Goal: Information Seeking & Learning: Compare options

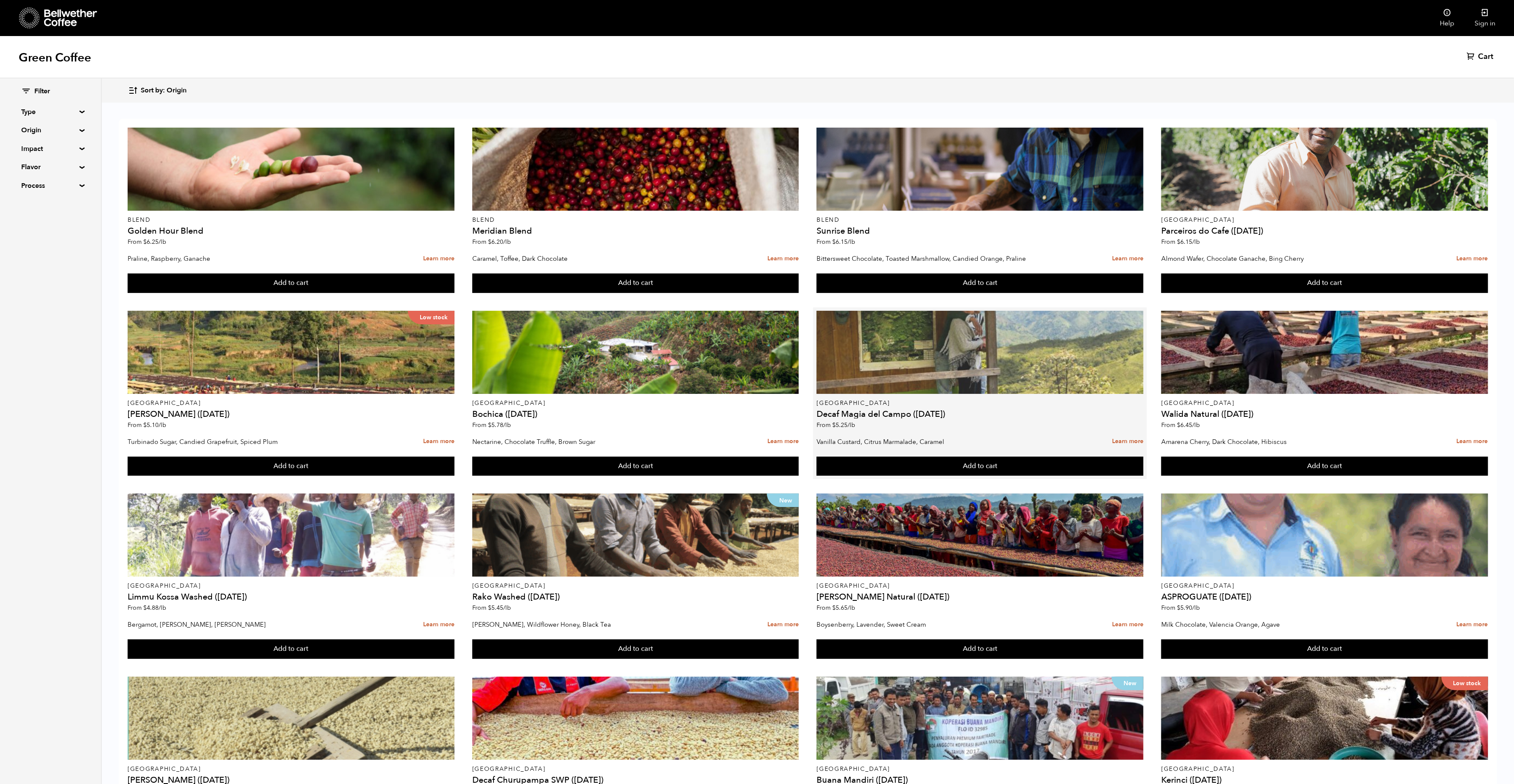
scroll to position [101, 0]
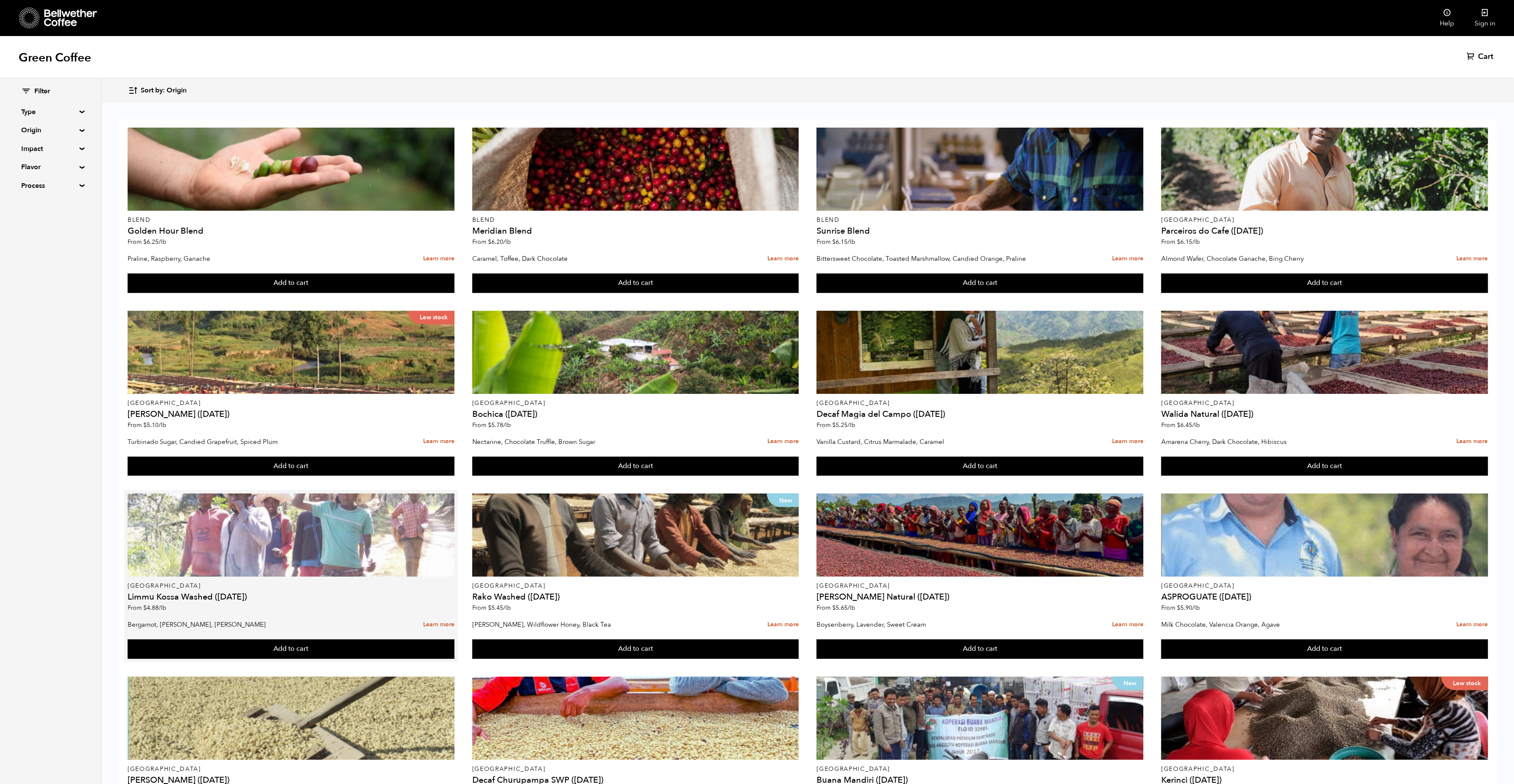
click at [258, 494] on div at bounding box center [291, 535] width 327 height 83
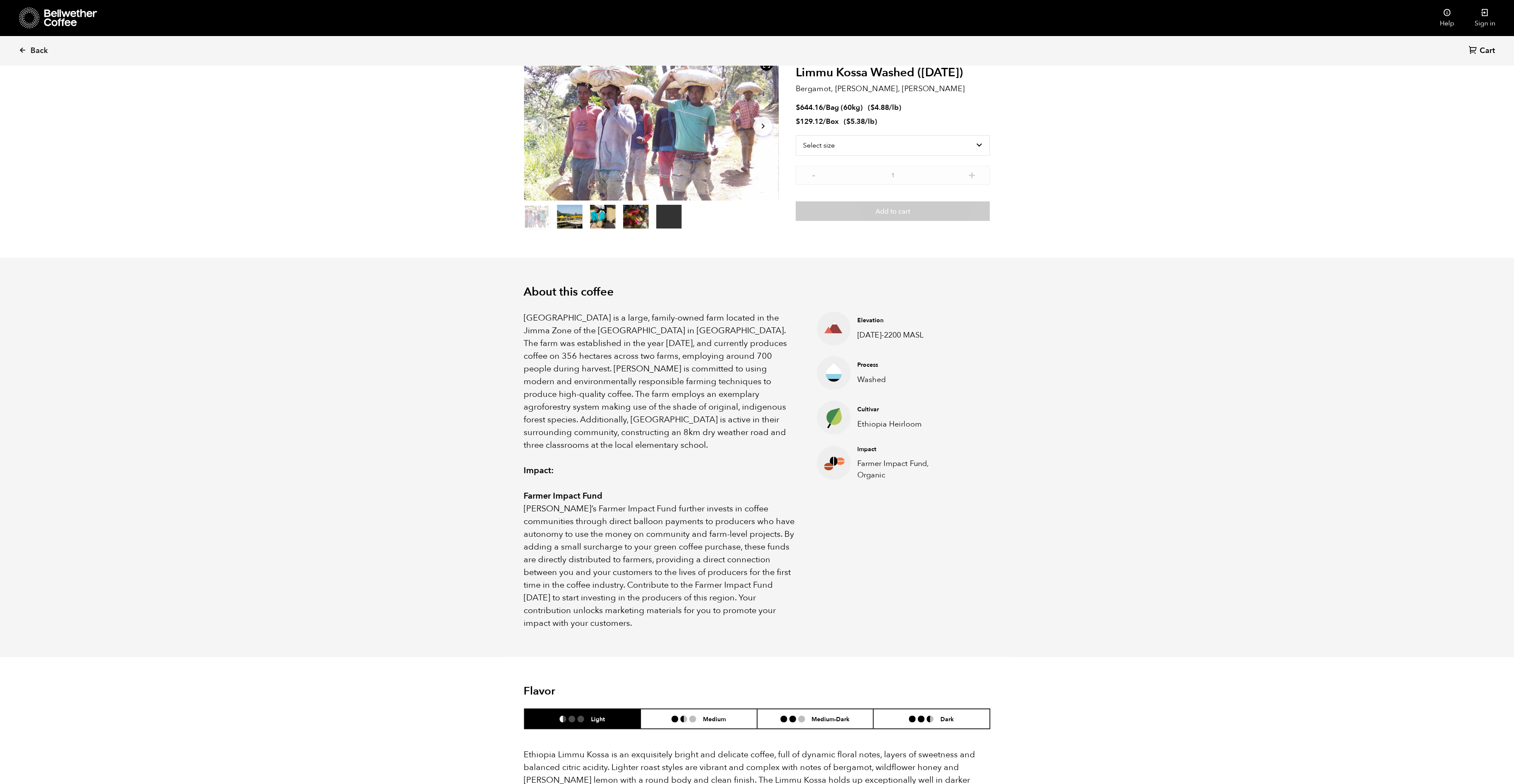
scroll to position [34, 0]
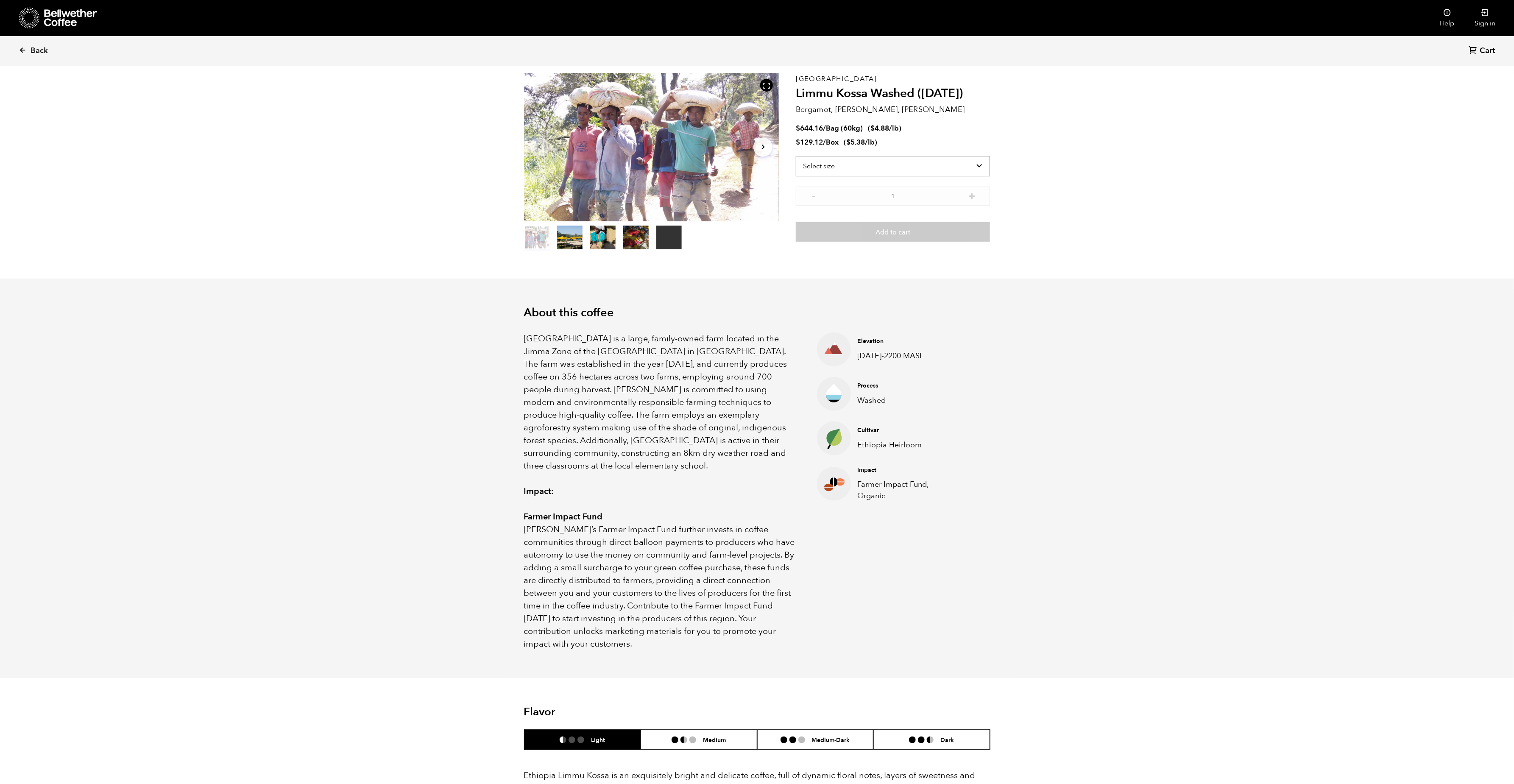
click at [885, 173] on select "Select size Bag (60kg) (132 lbs) Box (24 lbs)" at bounding box center [893, 166] width 194 height 21
select select "bag-3"
click at [796, 156] on select "Select size Bag (60kg) (132 lbs) Box (24 lbs)" at bounding box center [893, 166] width 194 height 21
click at [52, 43] on link "Back" at bounding box center [45, 51] width 52 height 29
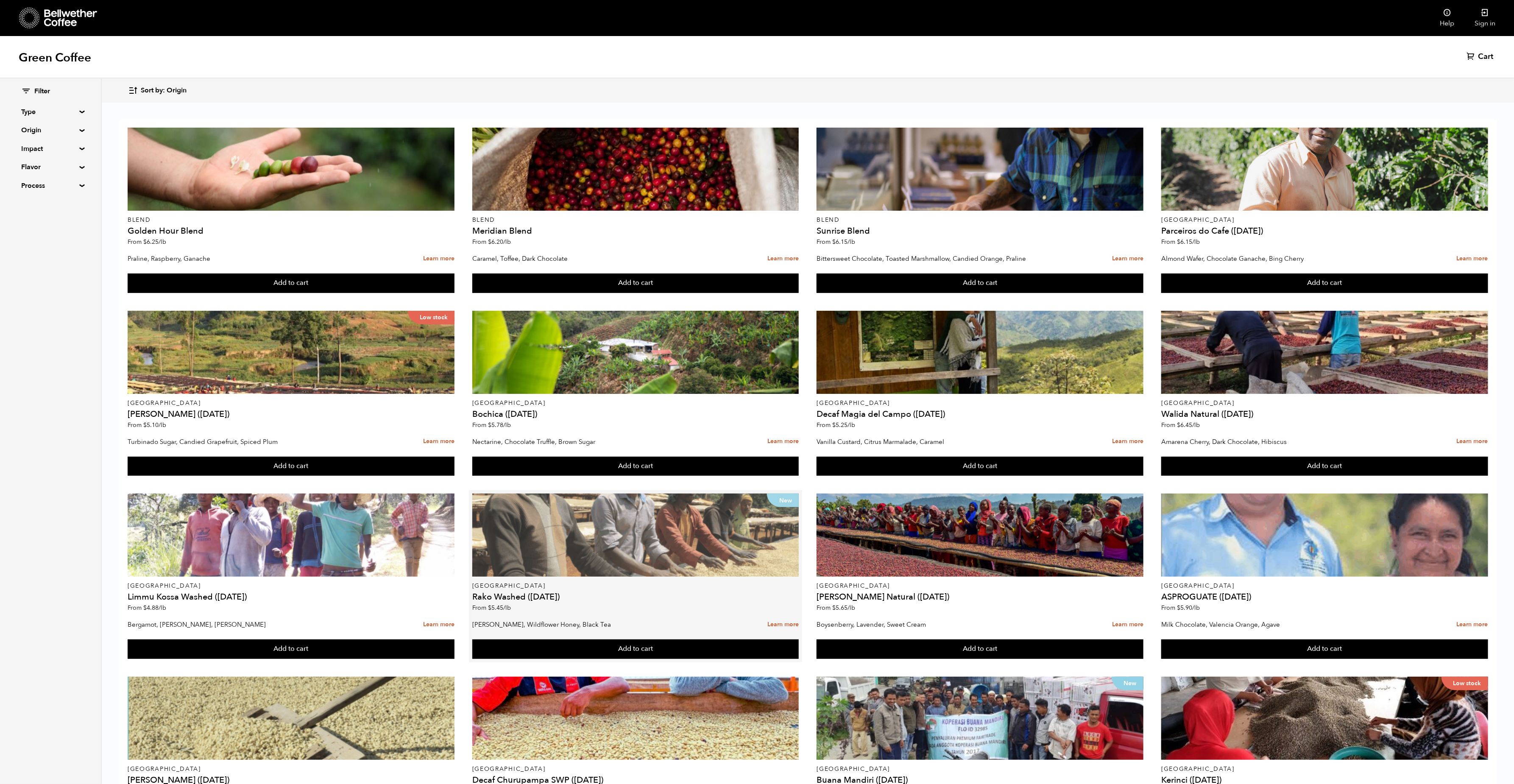
click at [581, 534] on div "New" at bounding box center [636, 535] width 327 height 83
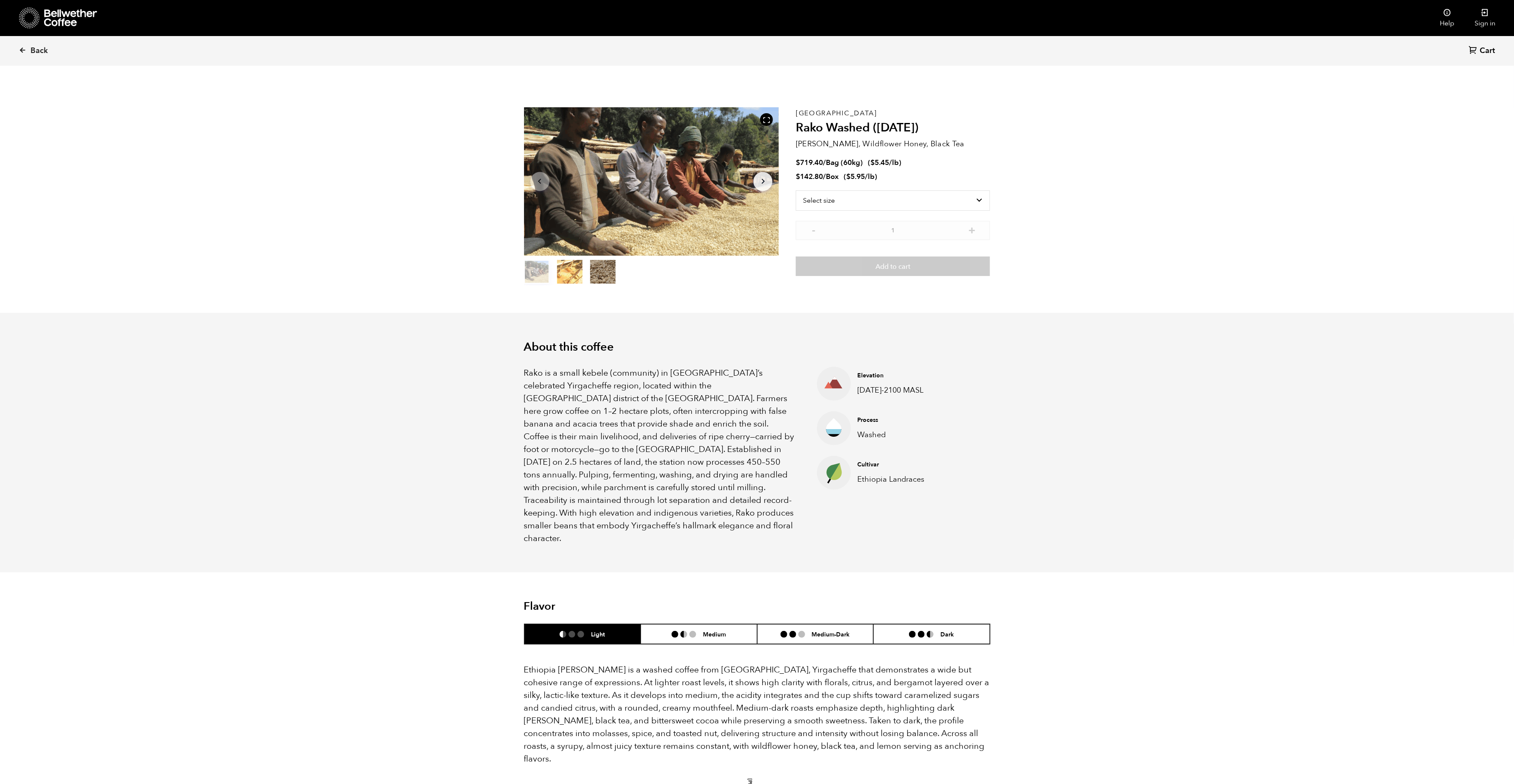
scroll to position [369, 451]
click at [839, 206] on select "Select size Bag (60kg) (132 lbs) Box (24 lbs)" at bounding box center [893, 200] width 194 height 21
select select "bag-3"
click at [796, 190] on select "Select size Bag (60kg) (132 lbs) Box (24 lbs)" at bounding box center [893, 200] width 194 height 21
click at [40, 46] on span "Back" at bounding box center [39, 51] width 18 height 10
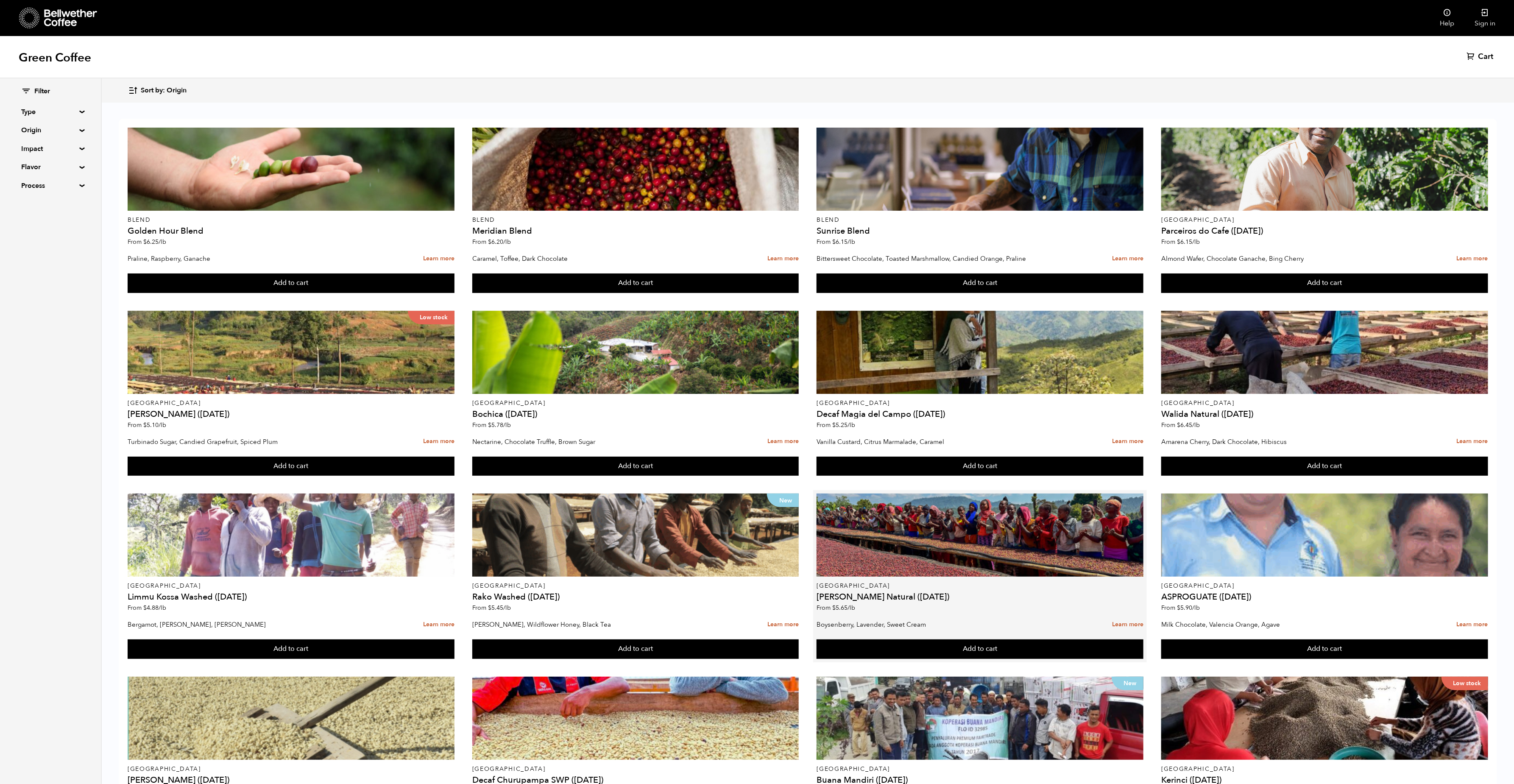
scroll to position [108, 0]
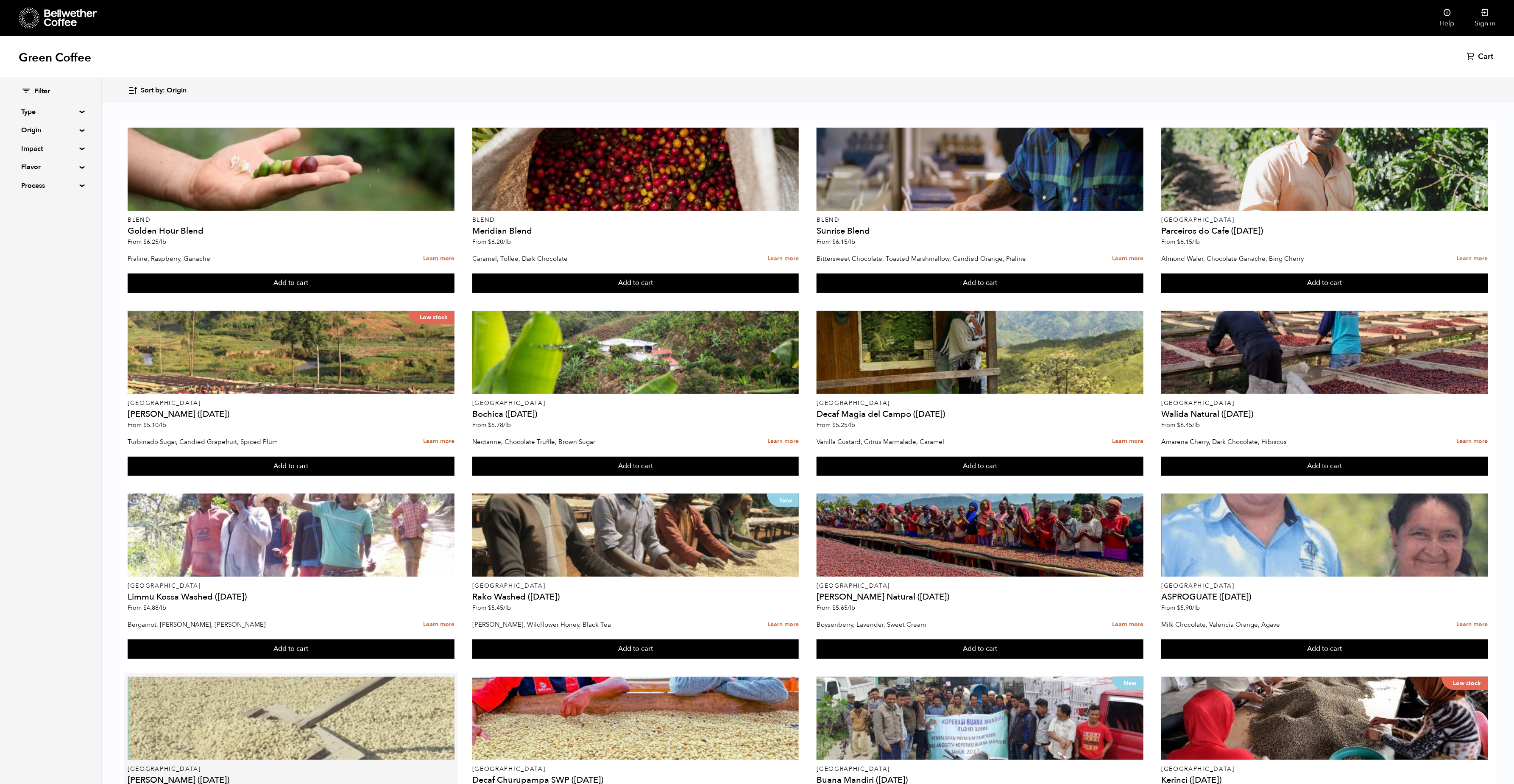
click at [252, 676] on div at bounding box center [291, 718] width 327 height 83
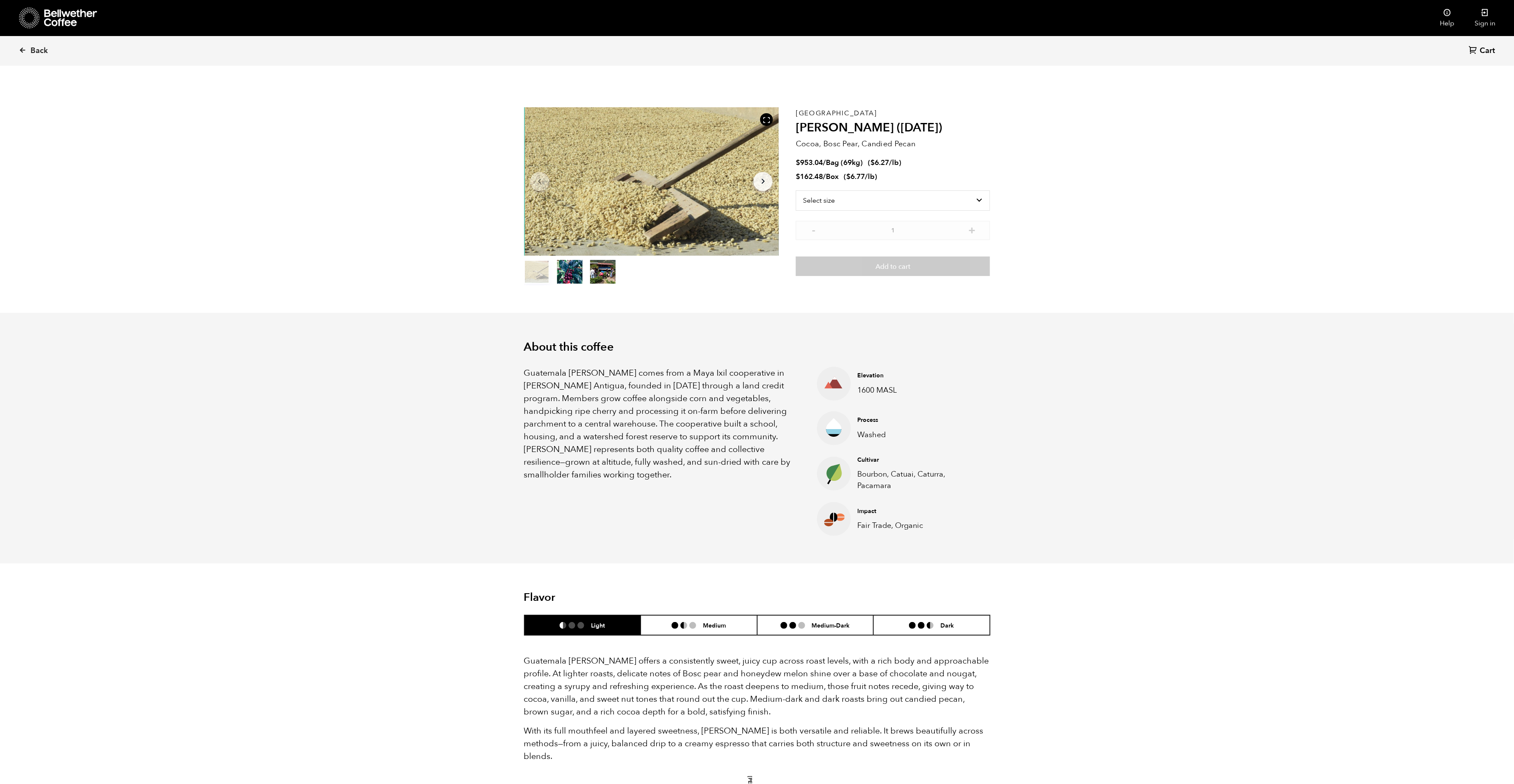
scroll to position [369, 451]
click at [36, 53] on span "Back" at bounding box center [39, 51] width 18 height 10
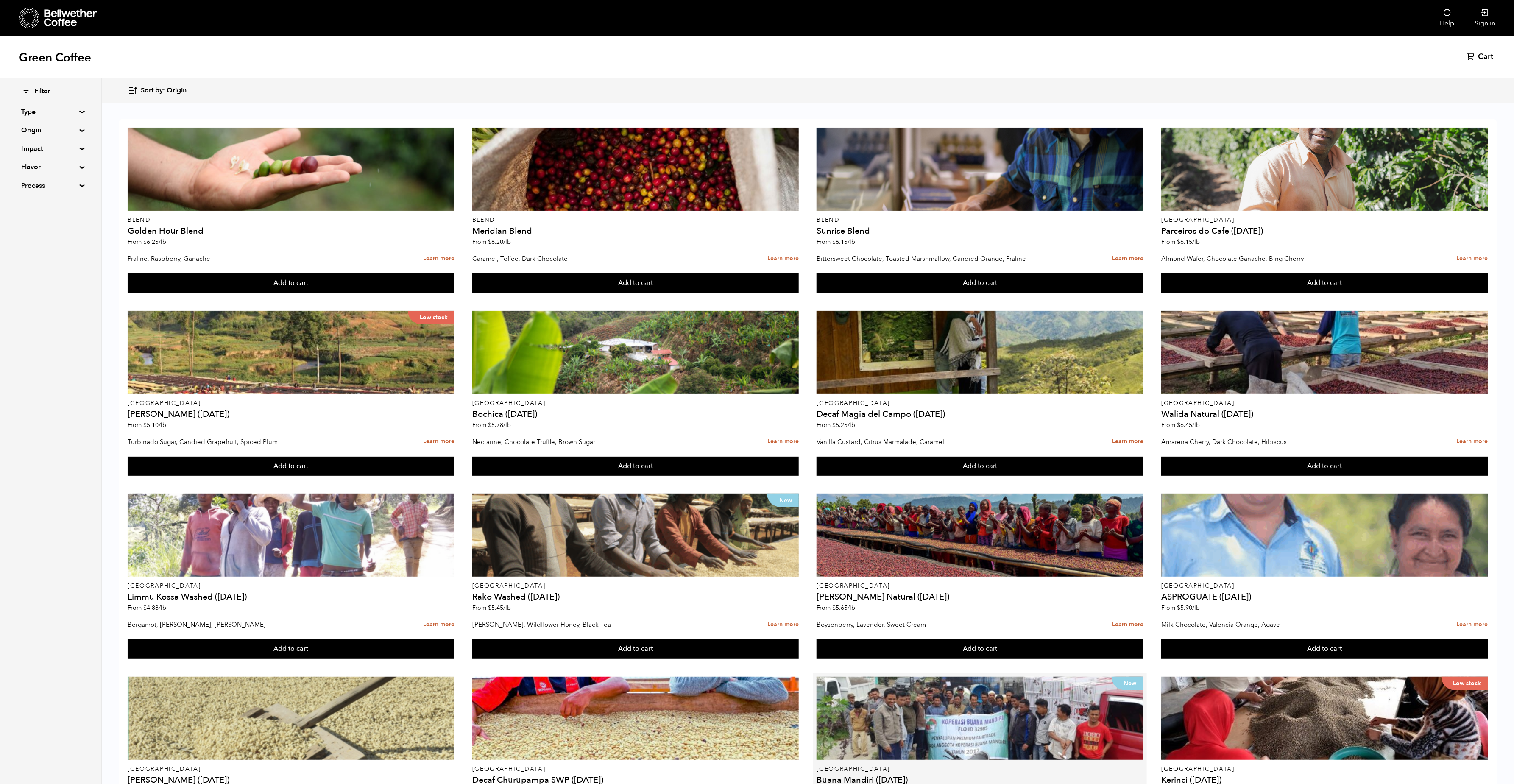
scroll to position [190, 0]
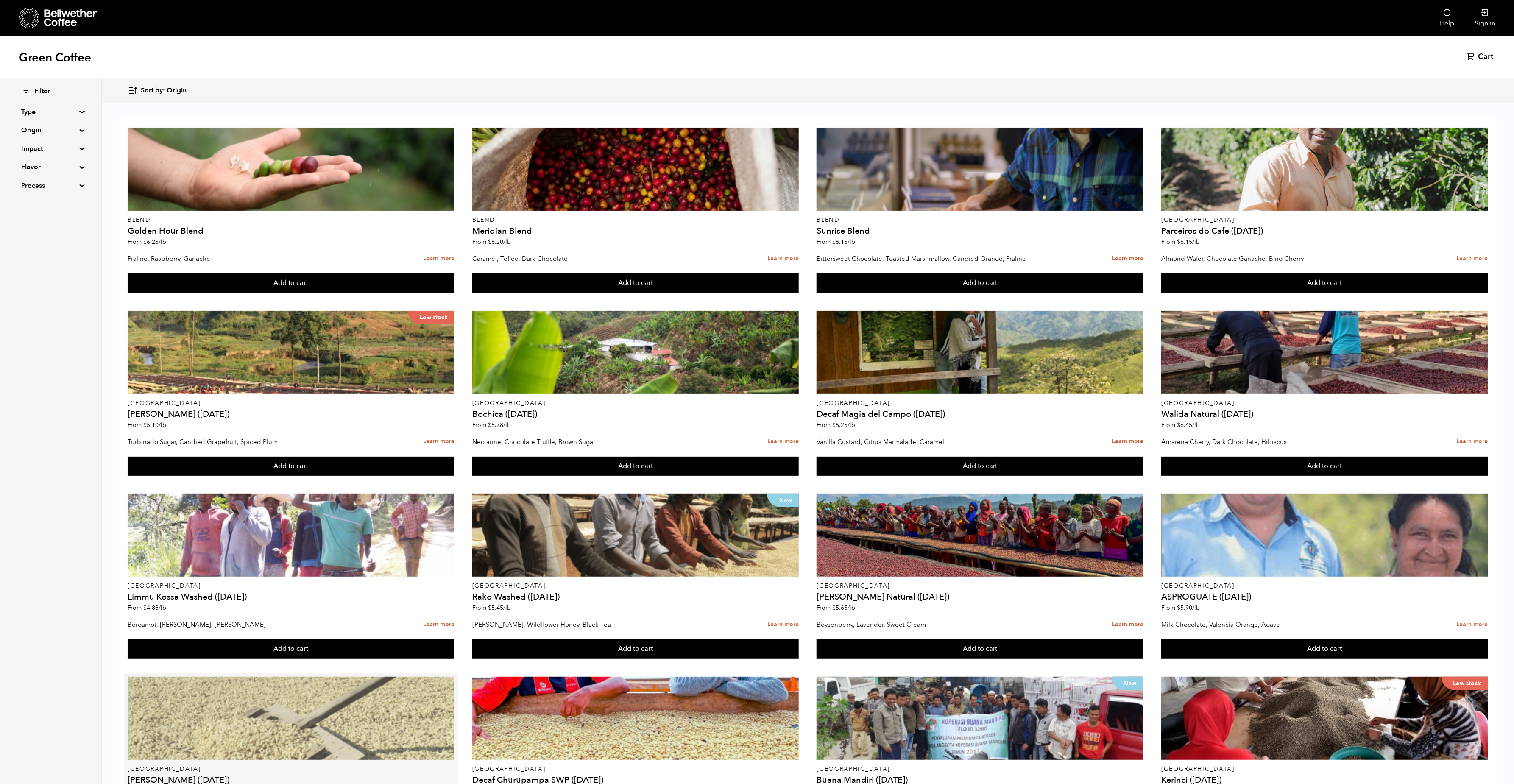
click at [220, 676] on div at bounding box center [291, 718] width 327 height 83
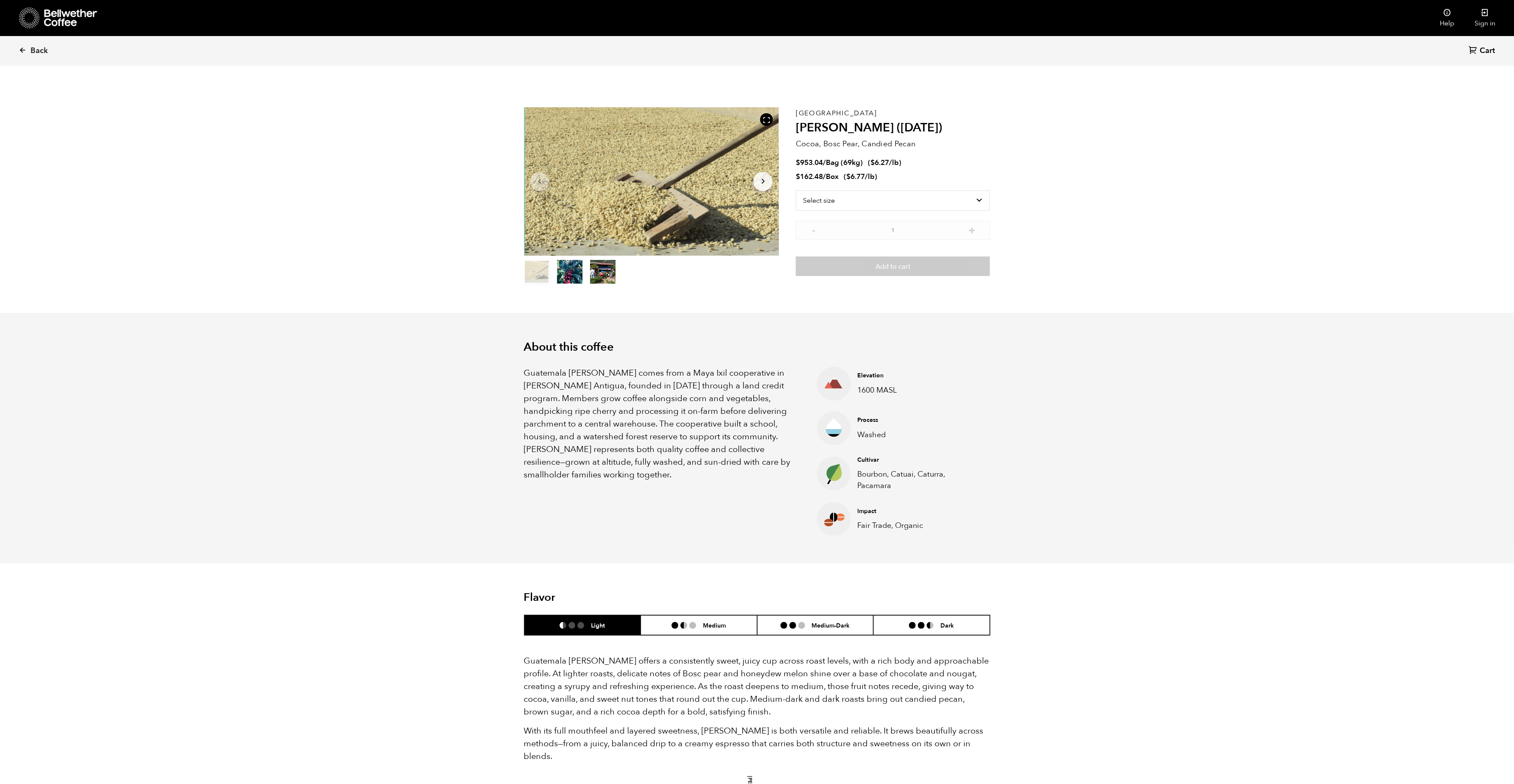
scroll to position [369, 451]
click at [855, 201] on select "Select size Bag (69kg) (152 lbs) Box (24 lbs)" at bounding box center [893, 200] width 194 height 21
select select "bag-2"
click at [796, 190] on select "Select size Bag (69kg) (152 lbs) Box (24 lbs)" at bounding box center [893, 200] width 194 height 21
click at [35, 50] on span "Back" at bounding box center [39, 51] width 18 height 10
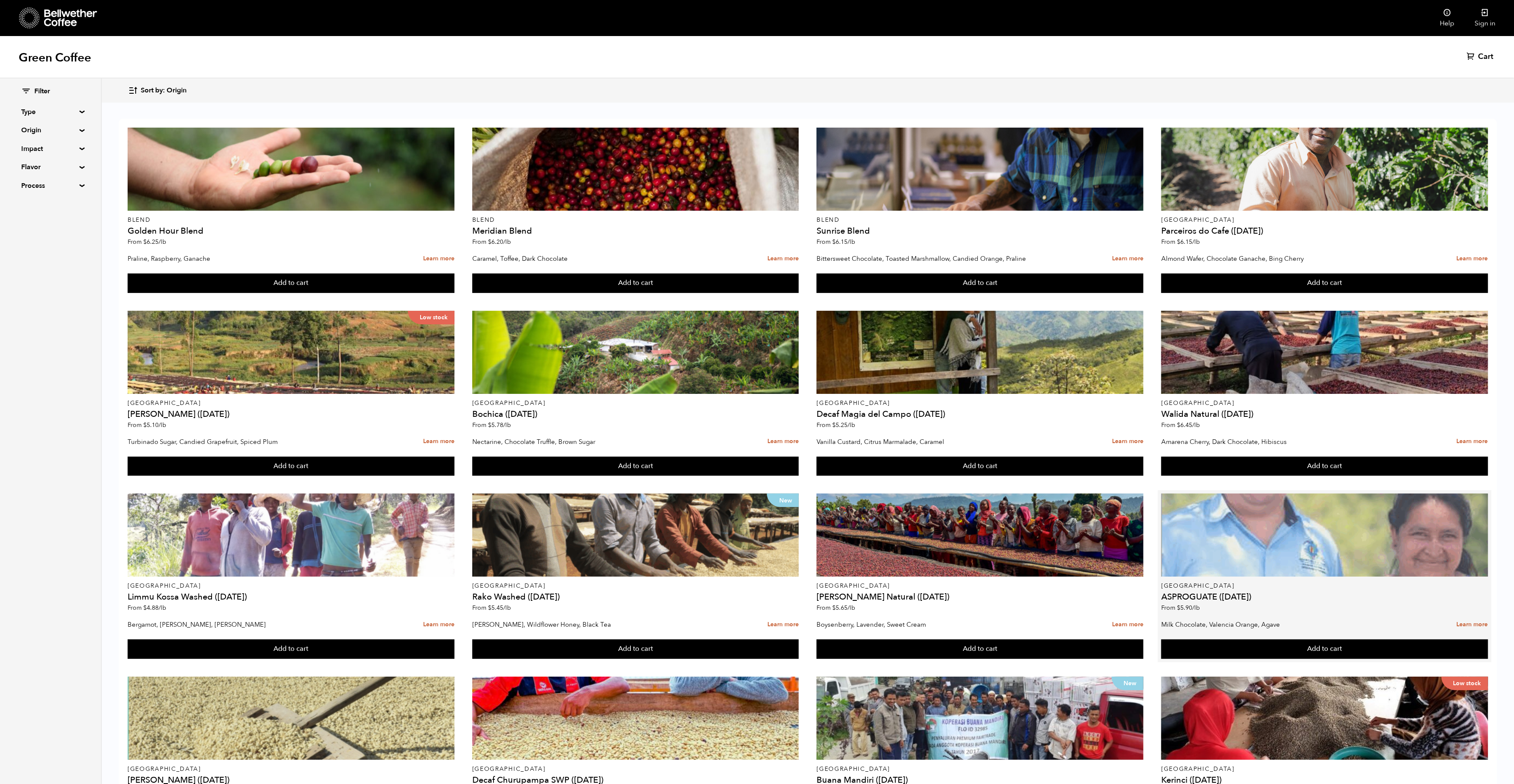
click at [1279, 547] on div at bounding box center [1325, 535] width 327 height 83
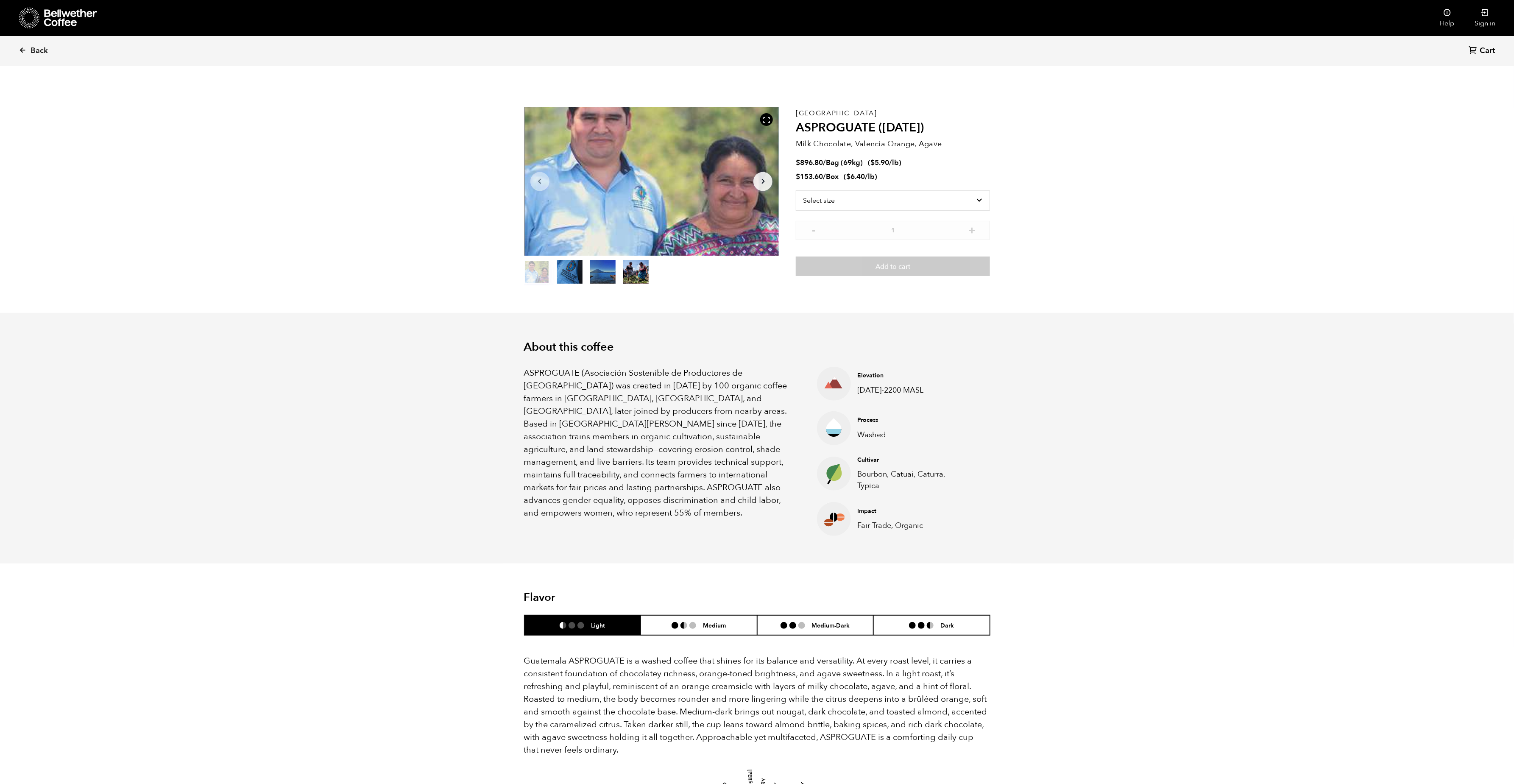
scroll to position [369, 451]
click at [938, 203] on select "Select size Bag (69kg) (152 lbs) Box (24 lbs)" at bounding box center [893, 200] width 194 height 21
select select "bag-2"
click at [796, 190] on select "Select size Bag (69kg) (152 lbs) Box (24 lbs)" at bounding box center [893, 200] width 194 height 21
click at [1174, 453] on section "About this coffee ASPROGUATE (Asociación Sostenible de Productores de [GEOGRAPH…" at bounding box center [757, 438] width 1514 height 251
